Goal: Task Accomplishment & Management: Complete application form

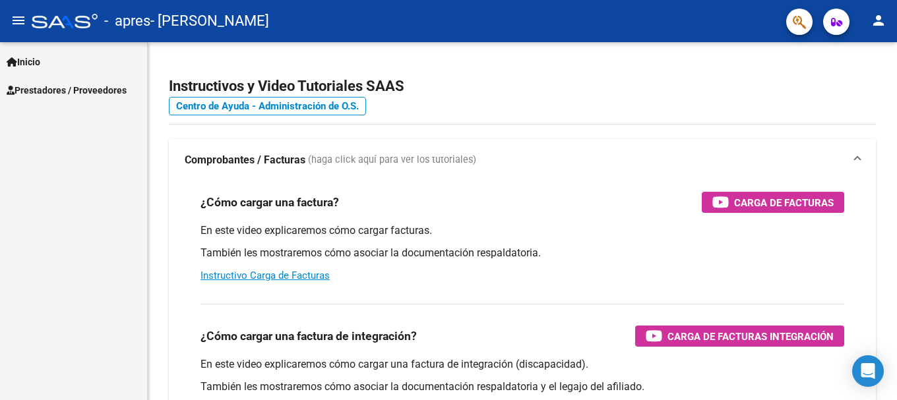
click at [120, 88] on span "Prestadores / Proveedores" at bounding box center [67, 90] width 120 height 15
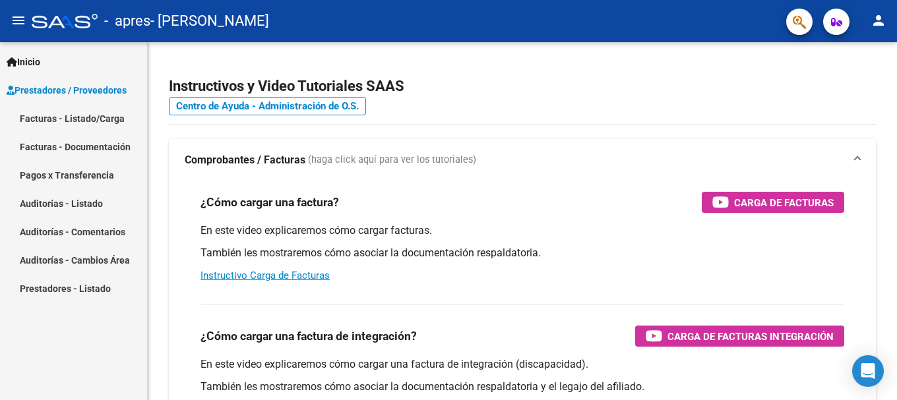
click at [93, 117] on link "Facturas - Listado/Carga" at bounding box center [73, 118] width 147 height 28
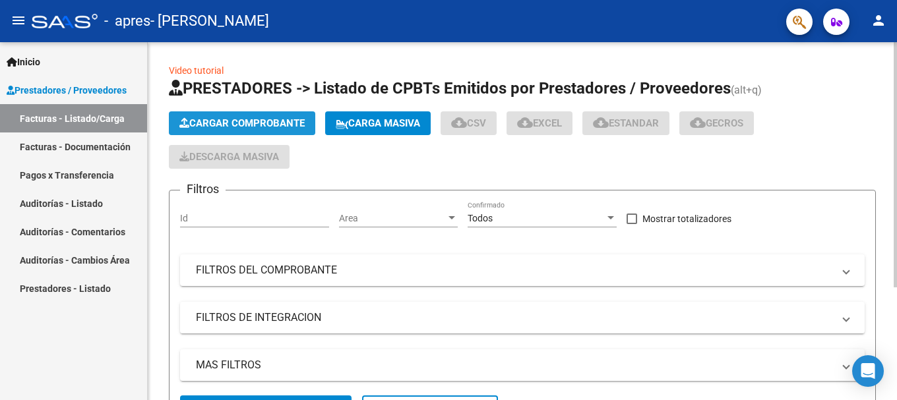
click at [273, 121] on span "Cargar Comprobante" at bounding box center [241, 123] width 125 height 12
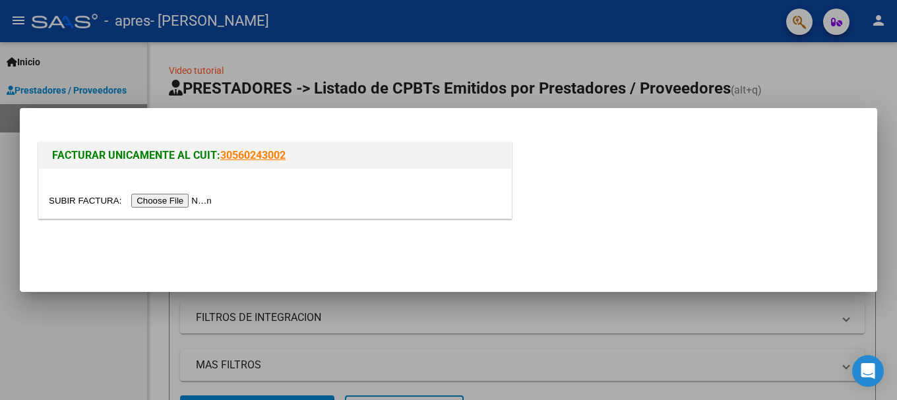
click at [188, 202] on input "file" at bounding box center [132, 201] width 167 height 14
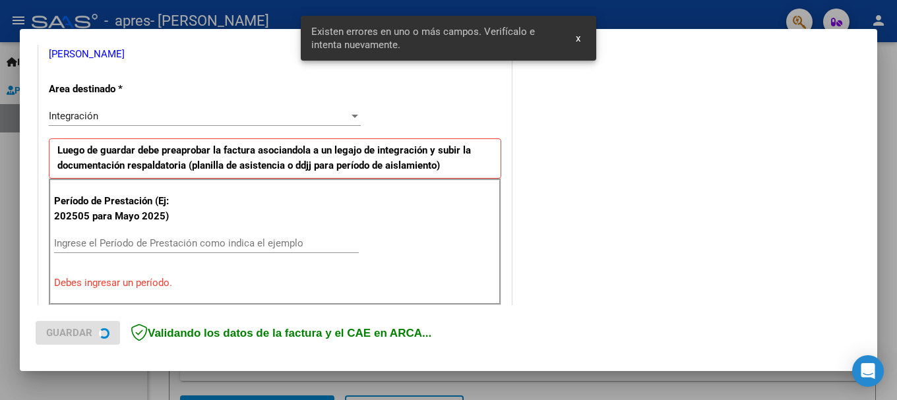
scroll to position [305, 0]
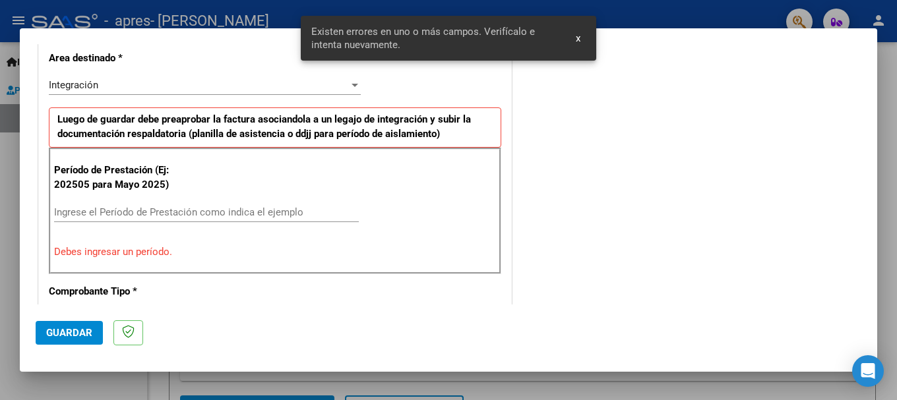
click at [137, 210] on input "Ingrese el Período de Prestación como indica el ejemplo" at bounding box center [206, 212] width 305 height 12
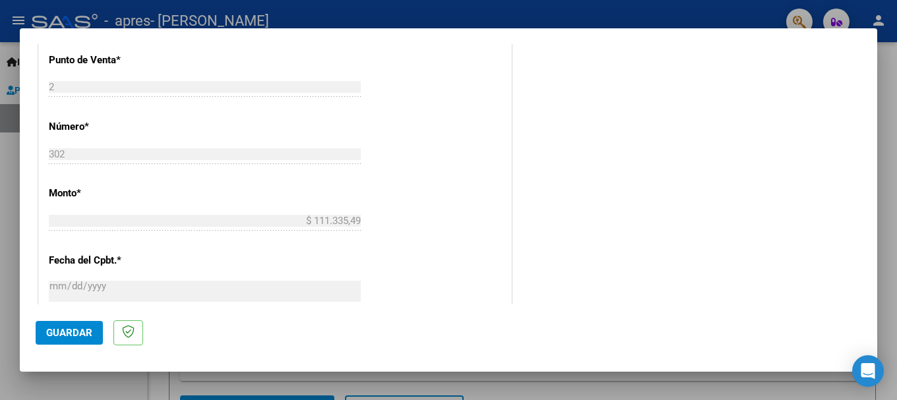
scroll to position [900, 0]
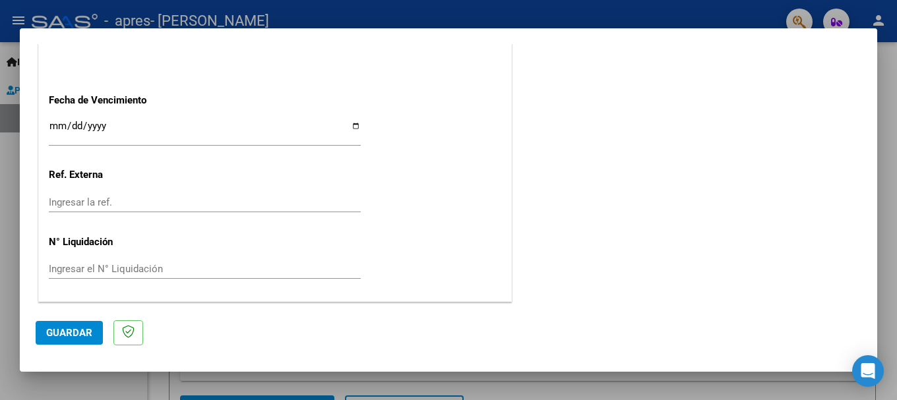
type input "202509"
click at [53, 127] on input "Ingresar la fecha" at bounding box center [205, 131] width 312 height 21
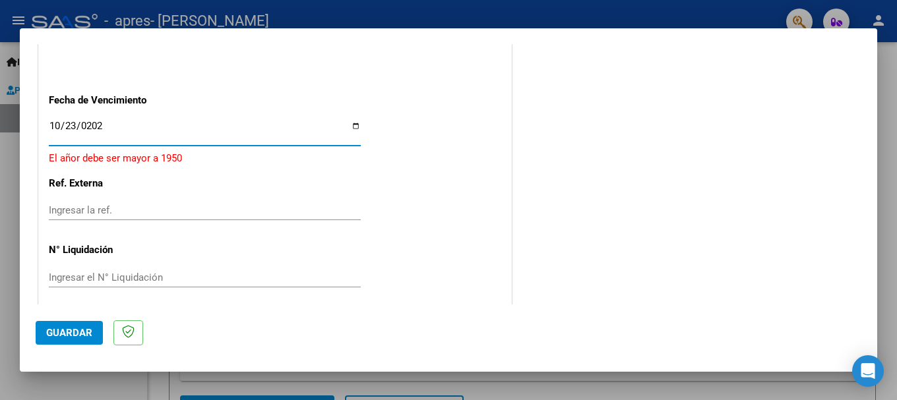
type input "[DATE]"
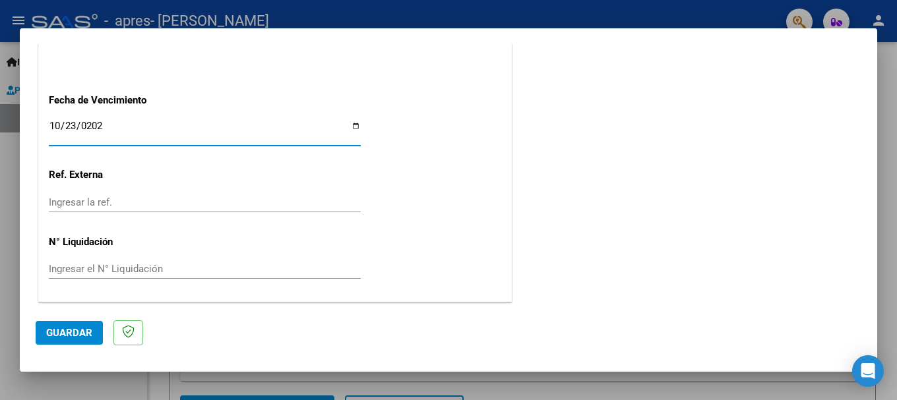
click at [71, 333] on span "Guardar" at bounding box center [69, 333] width 46 height 12
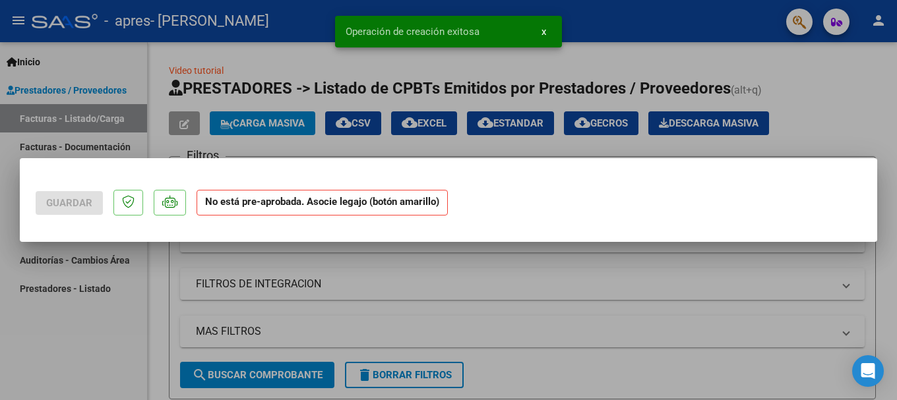
scroll to position [0, 0]
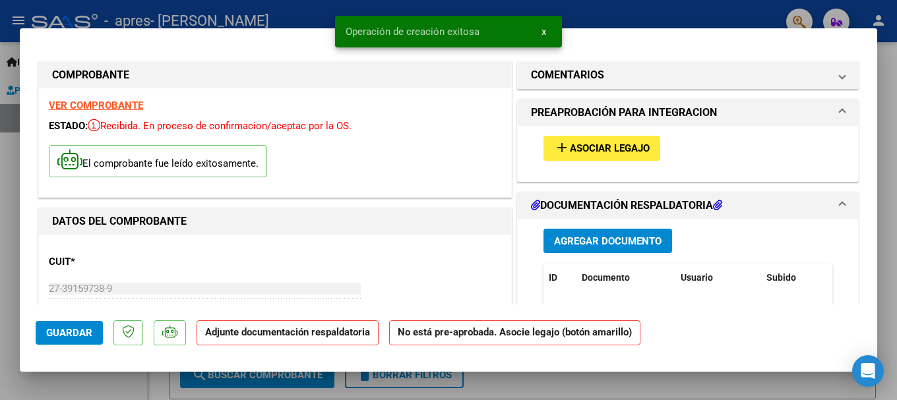
click at [624, 148] on span "Asociar Legajo" at bounding box center [610, 149] width 80 height 12
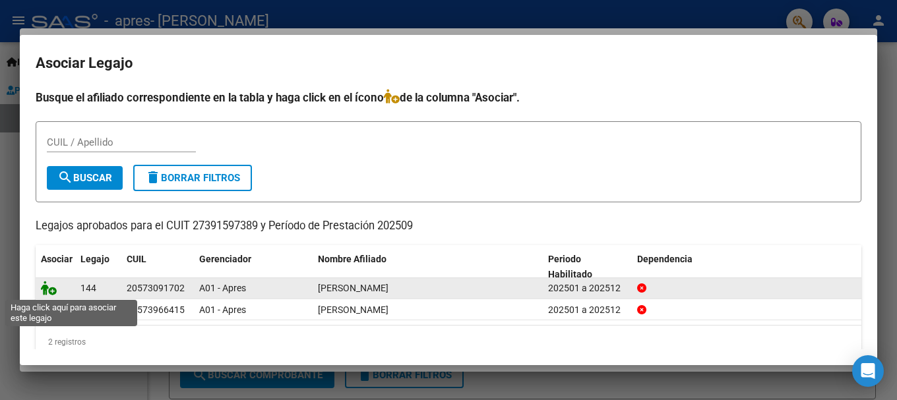
click at [48, 288] on icon at bounding box center [49, 288] width 16 height 15
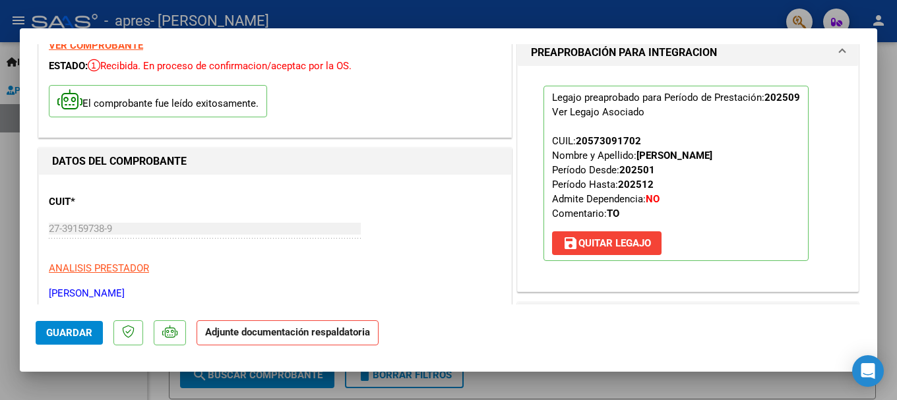
scroll to position [132, 0]
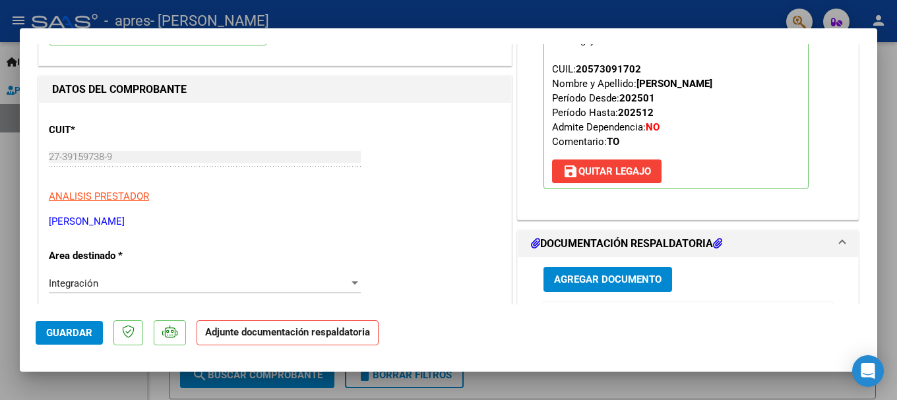
click at [285, 339] on p "Adjunte documentación respaldatoria" at bounding box center [287, 333] width 182 height 26
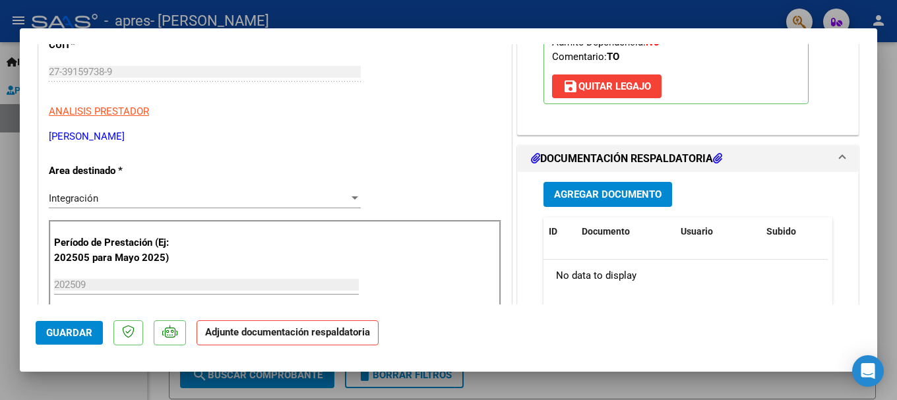
scroll to position [330, 0]
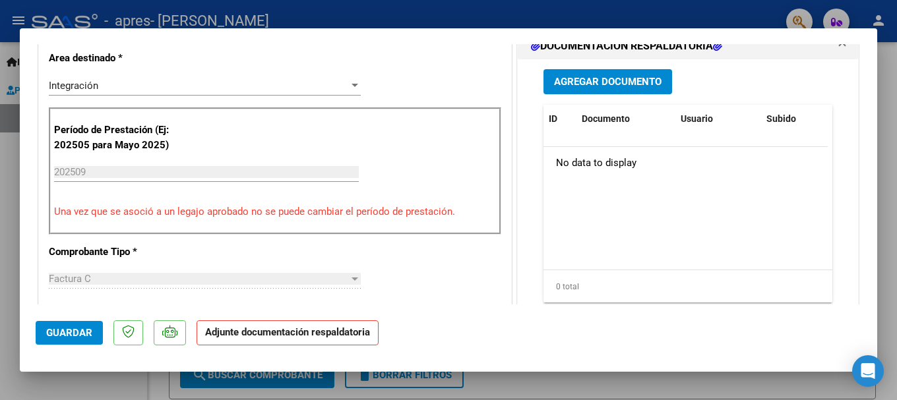
click at [599, 82] on span "Agregar Documento" at bounding box center [607, 82] width 107 height 12
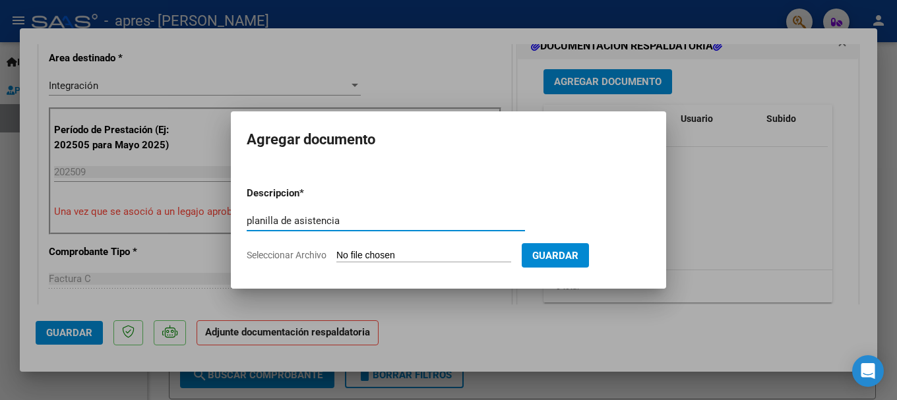
type input "planilla de asistencia"
click at [353, 258] on input "Seleccionar Archivo" at bounding box center [423, 256] width 175 height 13
type input "C:\fakepath\20251013_215116.jpg"
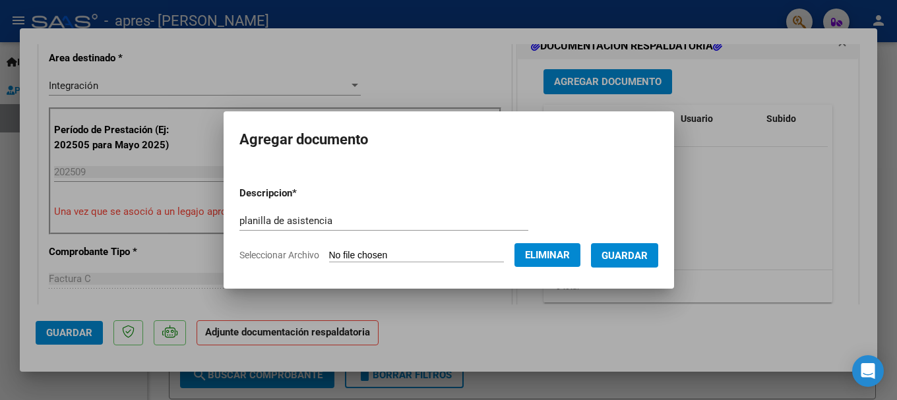
click at [644, 255] on span "Guardar" at bounding box center [624, 256] width 46 height 12
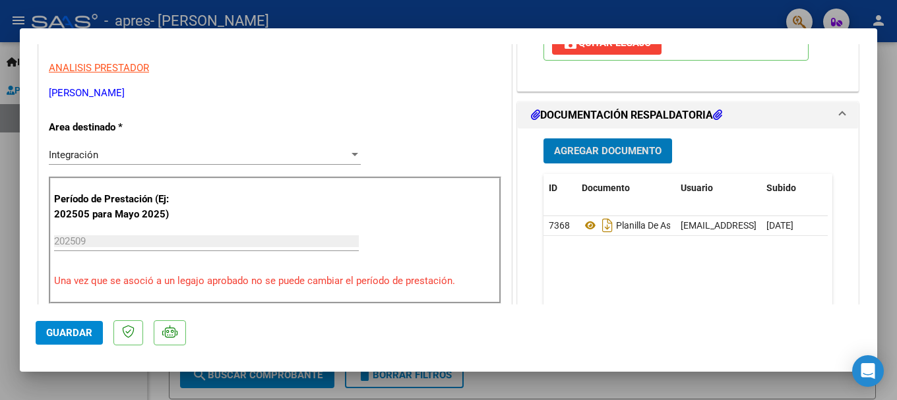
scroll to position [0, 0]
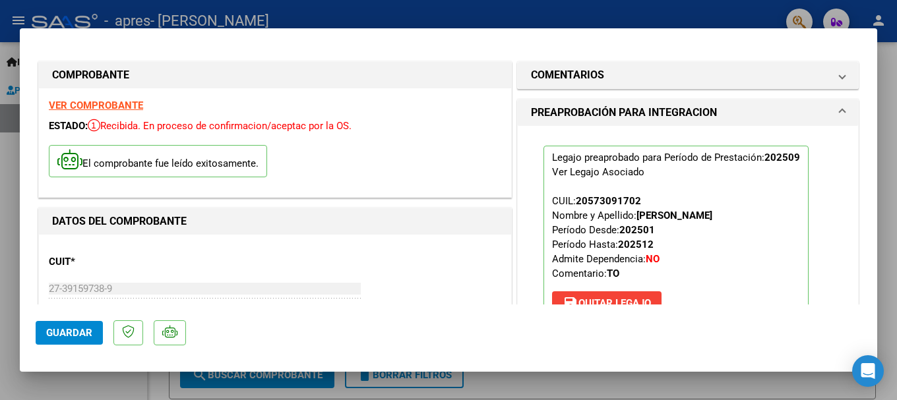
click at [76, 336] on span "Guardar" at bounding box center [69, 333] width 46 height 12
